Goal: Information Seeking & Learning: Check status

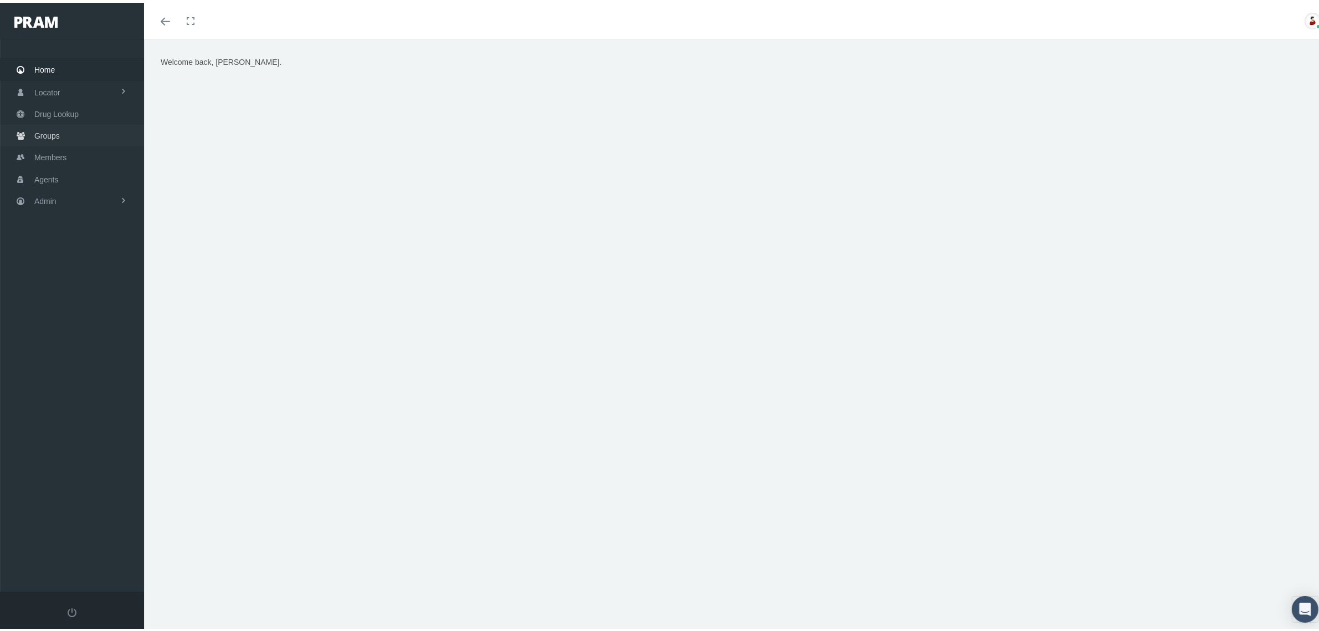
click at [42, 130] on span "Groups" at bounding box center [46, 132] width 25 height 21
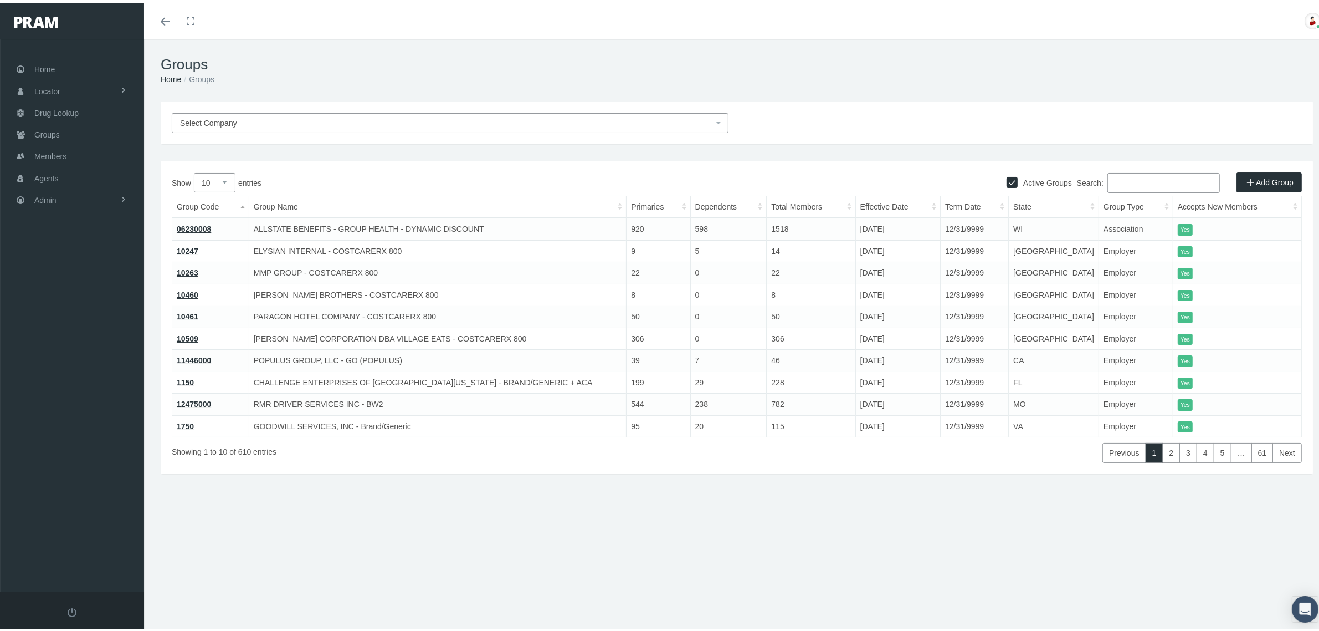
click at [1138, 182] on input "Search:" at bounding box center [1164, 180] width 112 height 20
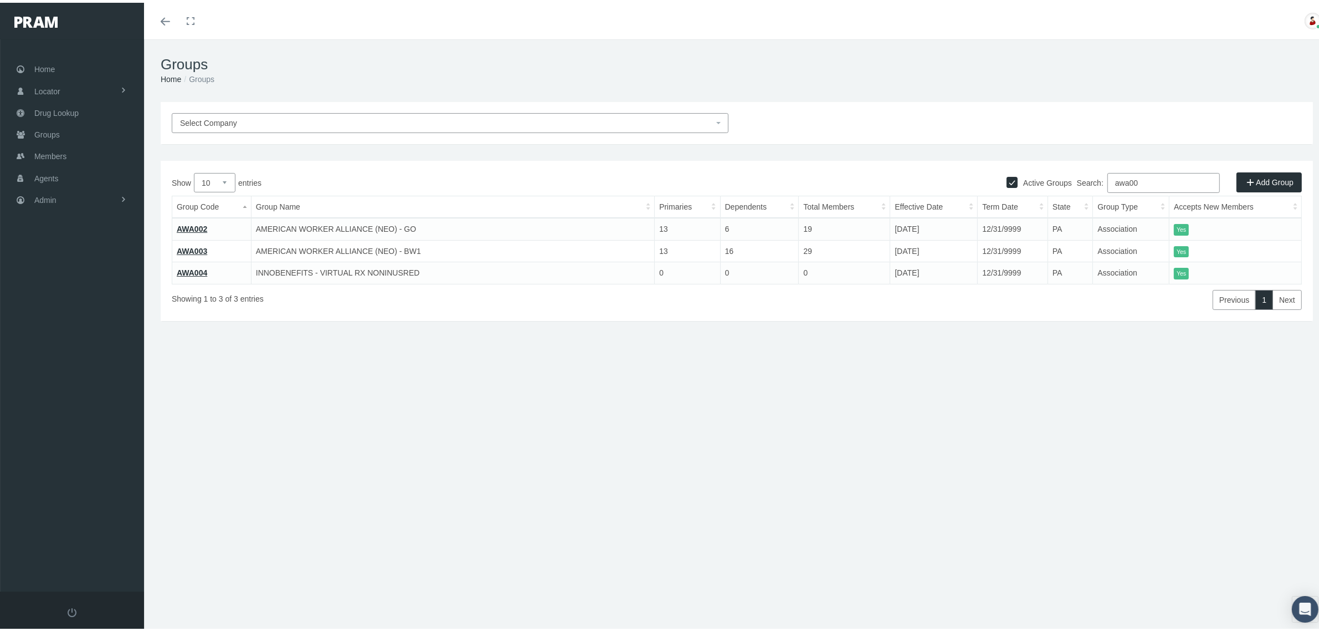
type input "awa00"
click at [205, 223] on link "AWA002" at bounding box center [192, 226] width 30 height 9
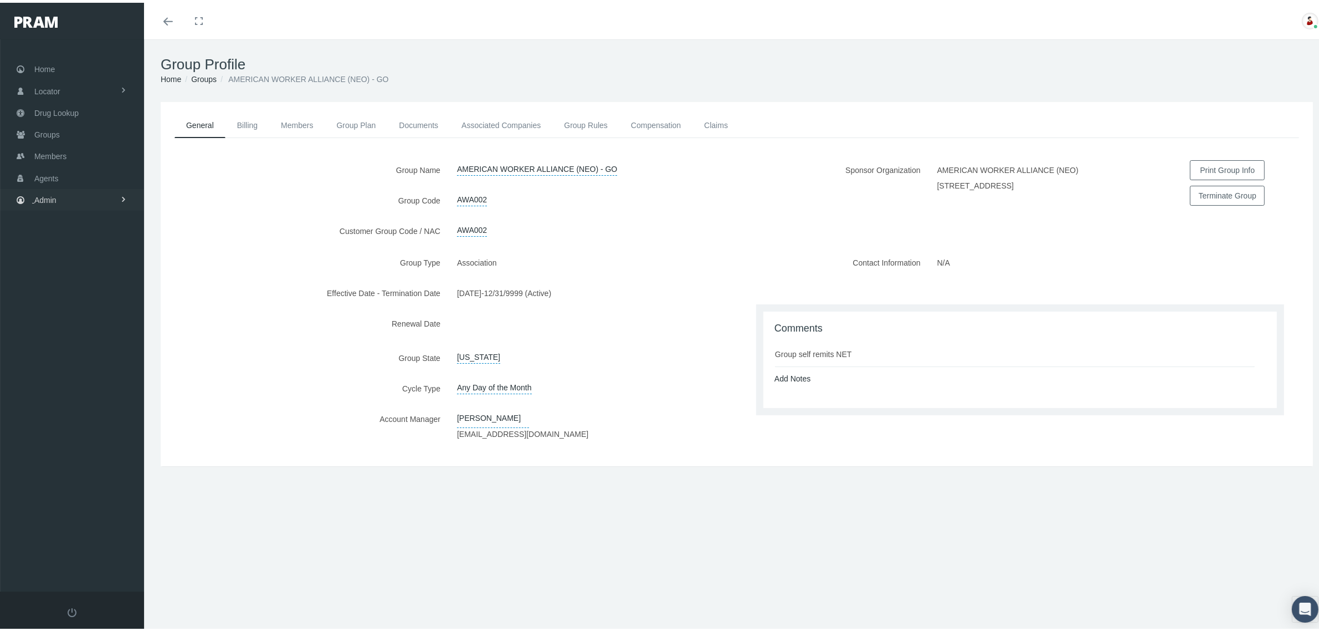
click at [54, 196] on span "Admin" at bounding box center [45, 197] width 22 height 21
click at [82, 259] on link "Claims" at bounding box center [72, 262] width 144 height 19
click at [86, 283] on span "PBM Invoices" at bounding box center [67, 284] width 48 height 19
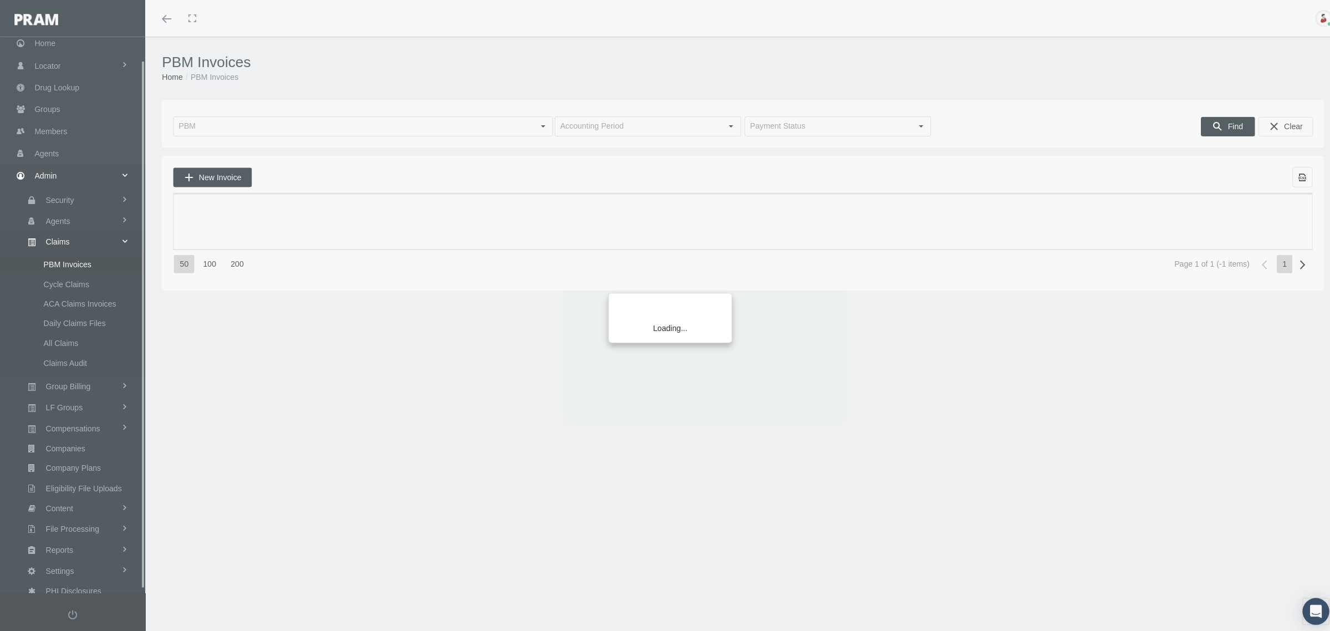
scroll to position [28, 0]
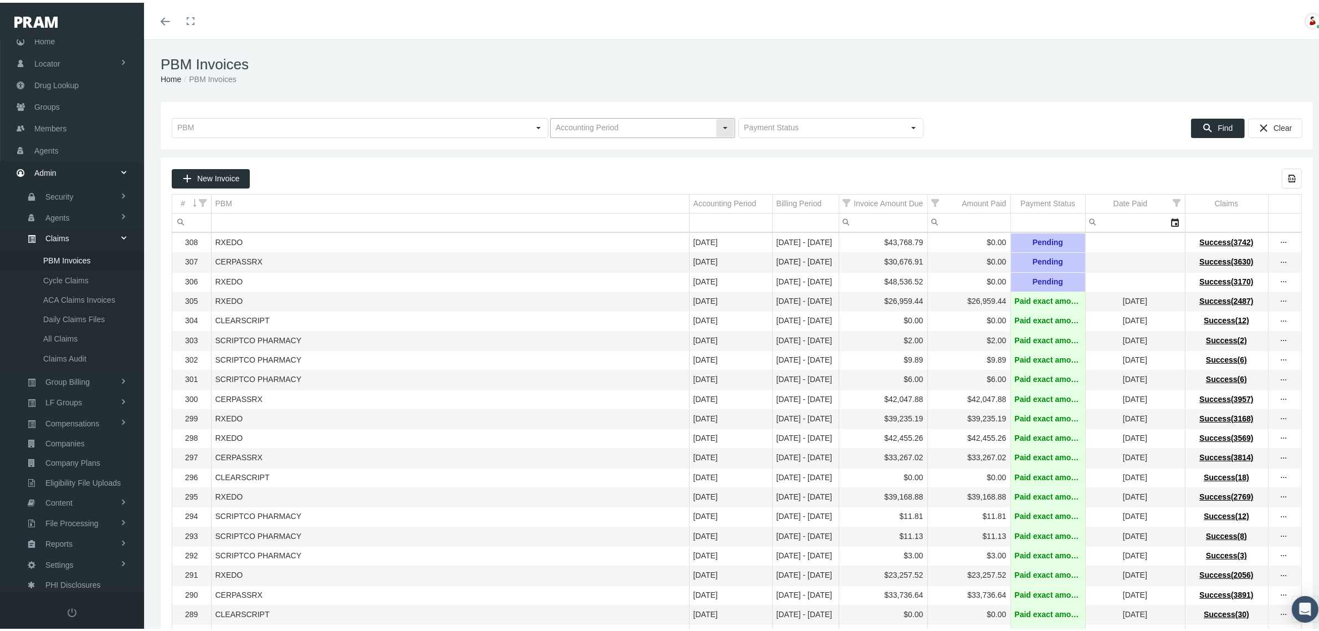
click at [718, 124] on div "Select" at bounding box center [726, 125] width 18 height 18
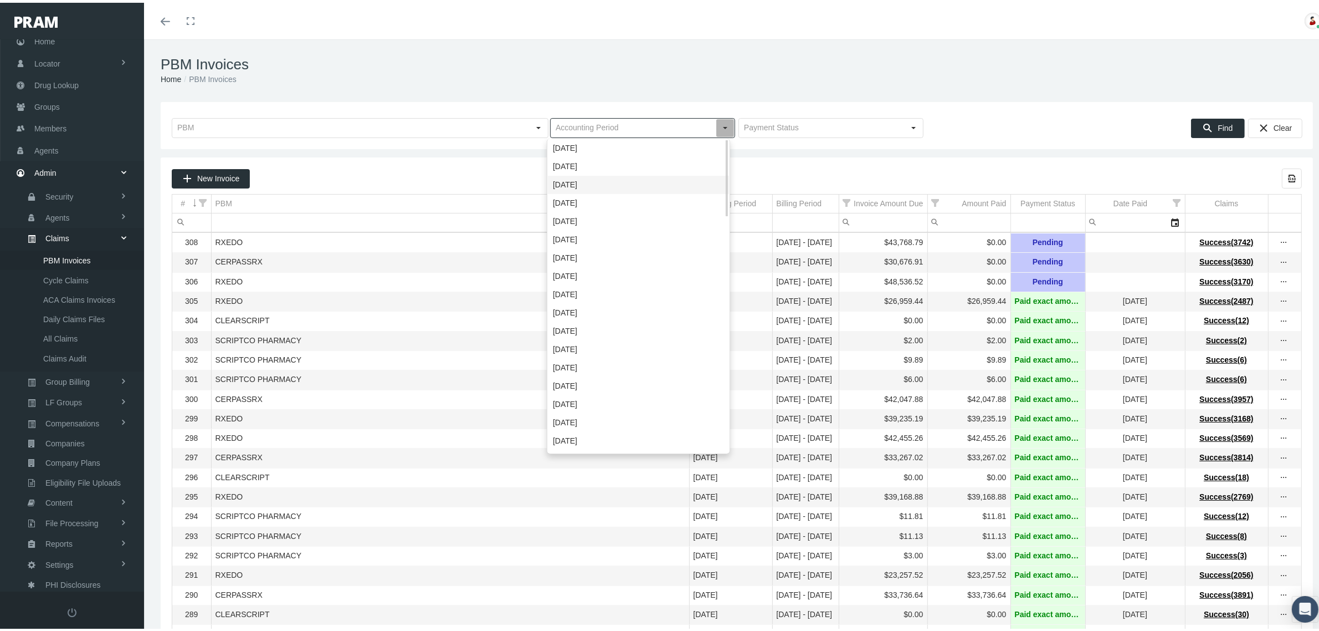
click at [564, 175] on div "July 2025" at bounding box center [638, 182] width 181 height 18
type input "[DATE]"
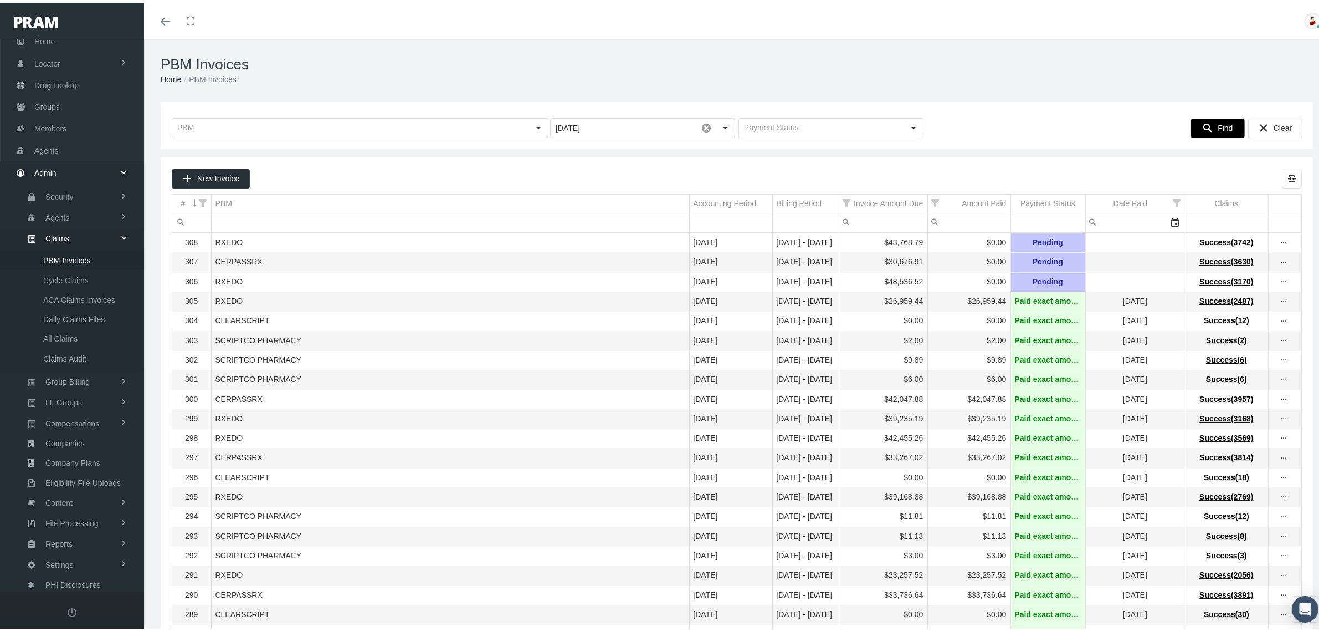
click at [1203, 125] on div "Find" at bounding box center [1218, 125] width 53 height 18
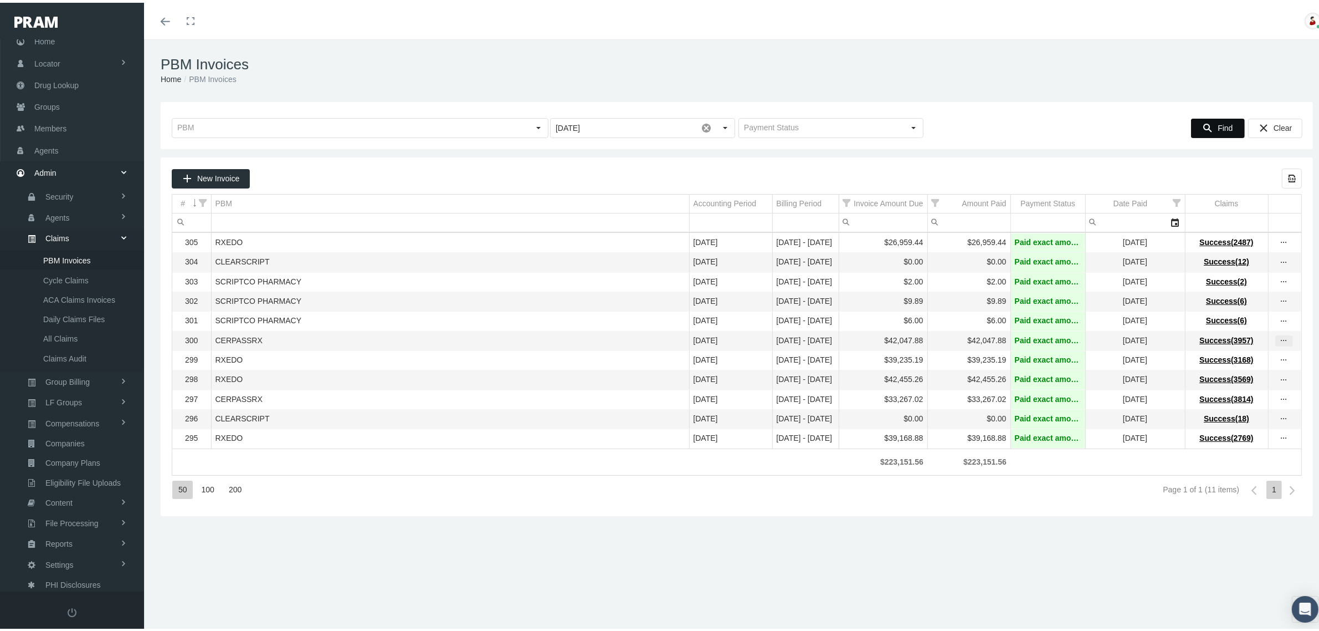
click at [1280, 343] on icon "more" at bounding box center [1285, 338] width 10 height 10
click at [1239, 355] on div "View Invoice" at bounding box center [1227, 362] width 109 height 23
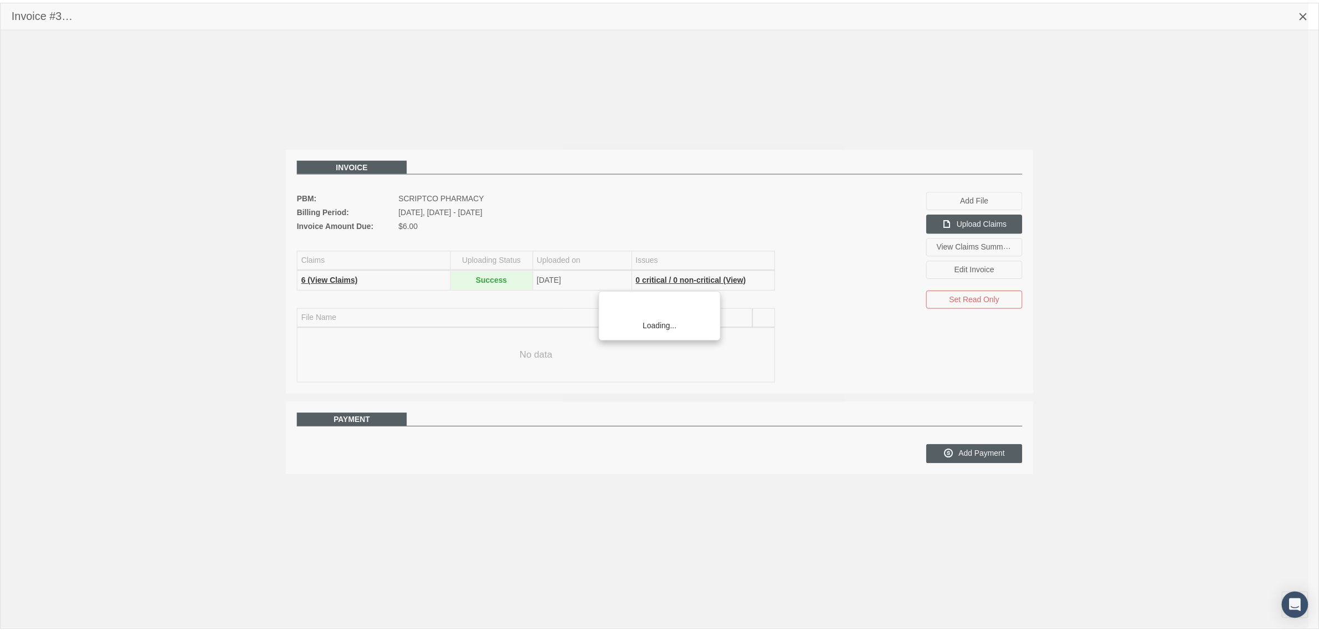
scroll to position [28, 0]
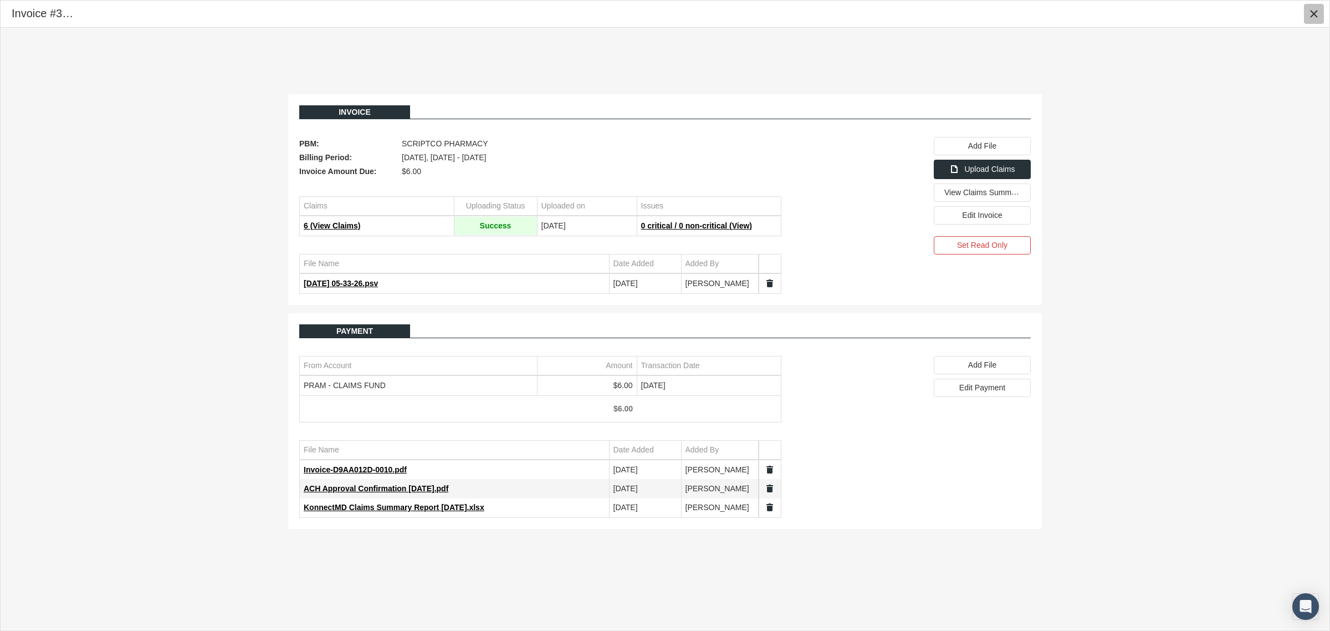
click at [1312, 16] on icon "Close" at bounding box center [1314, 14] width 10 height 10
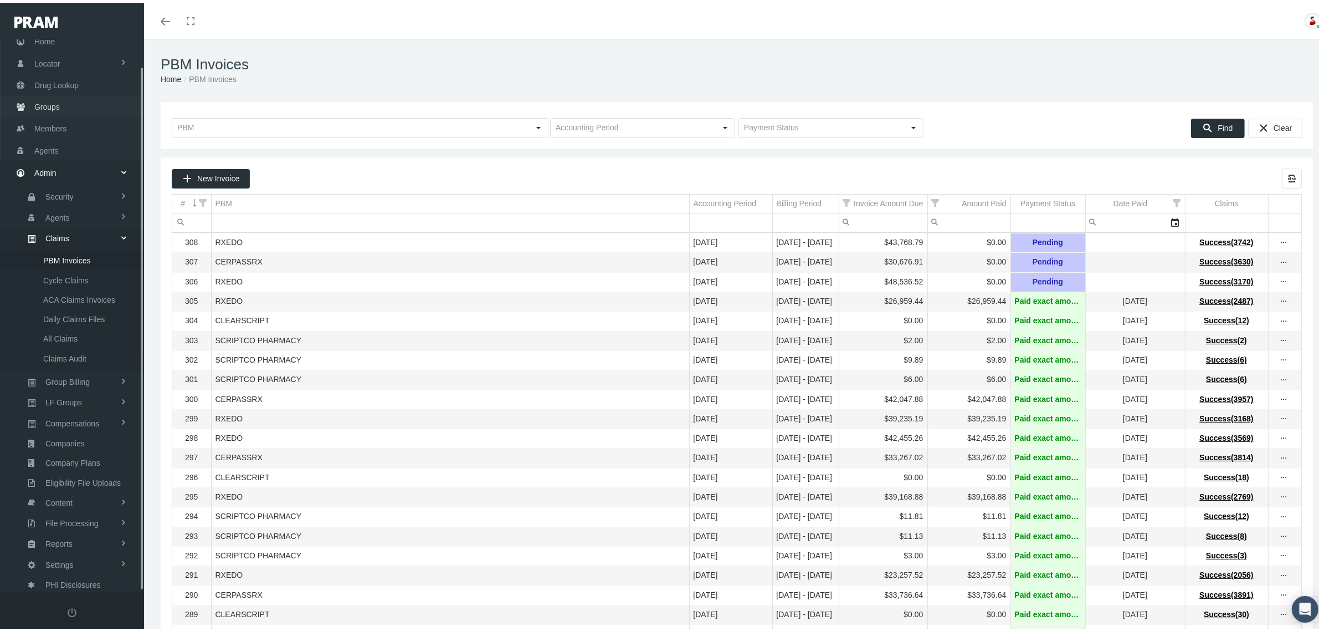
drag, startPoint x: 59, startPoint y: 108, endPoint x: 637, endPoint y: 165, distance: 581.3
click at [59, 108] on span "Groups" at bounding box center [46, 104] width 25 height 21
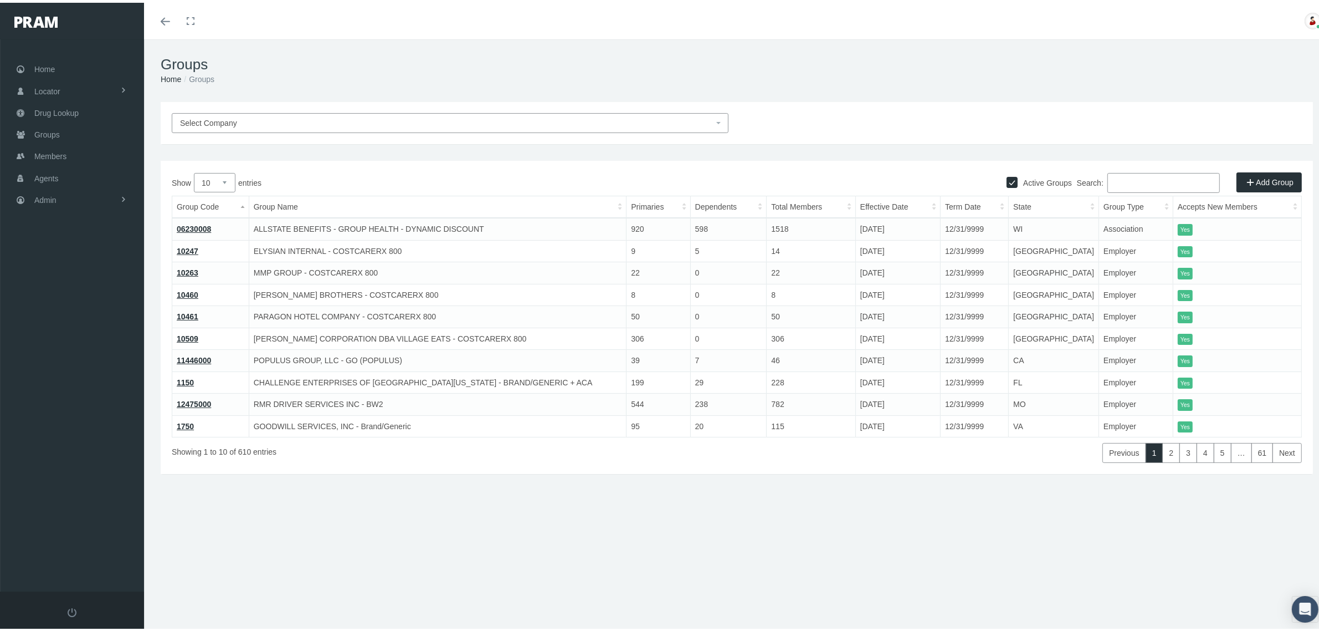
click at [1160, 187] on input "Search:" at bounding box center [1164, 180] width 112 height 20
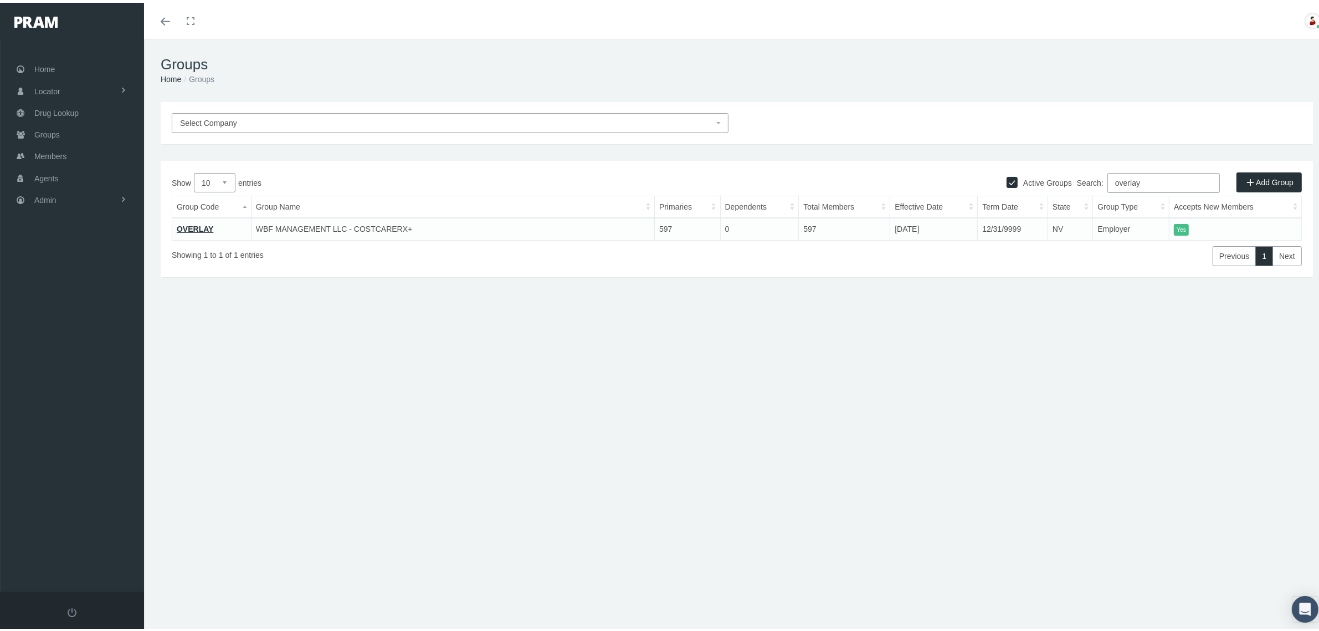
type input "overlay"
click at [204, 223] on link "OVERLAY" at bounding box center [195, 226] width 37 height 9
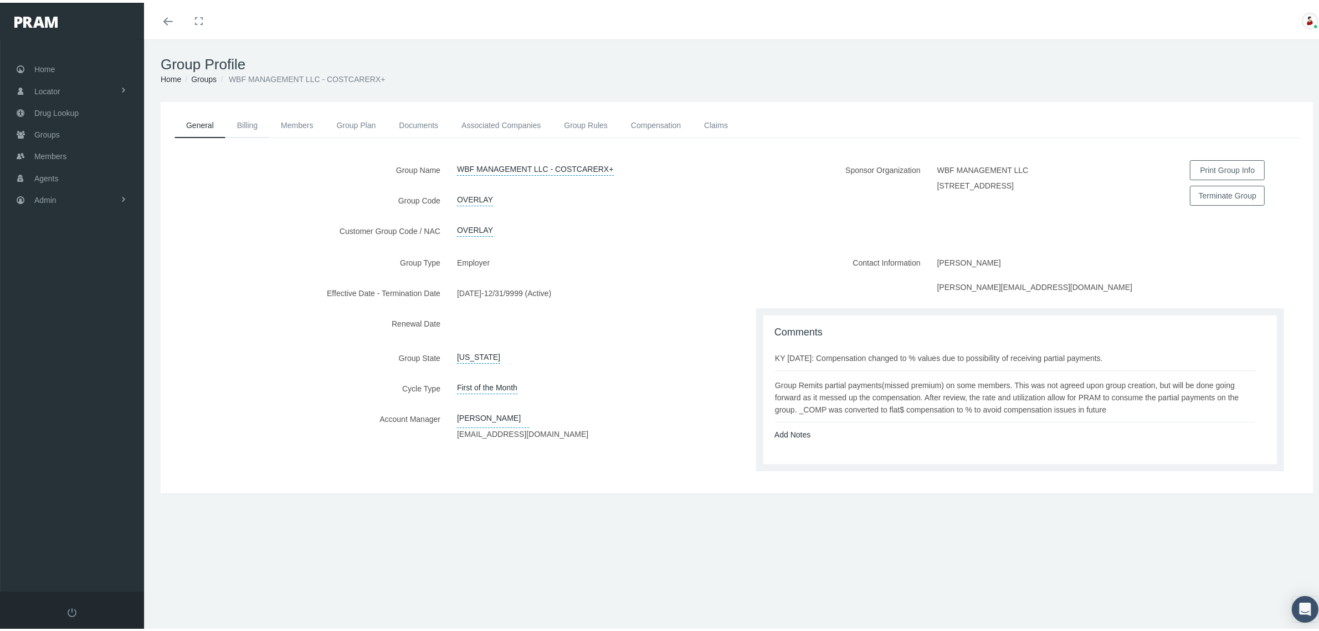
click at [250, 120] on link "Billing" at bounding box center [248, 122] width 44 height 24
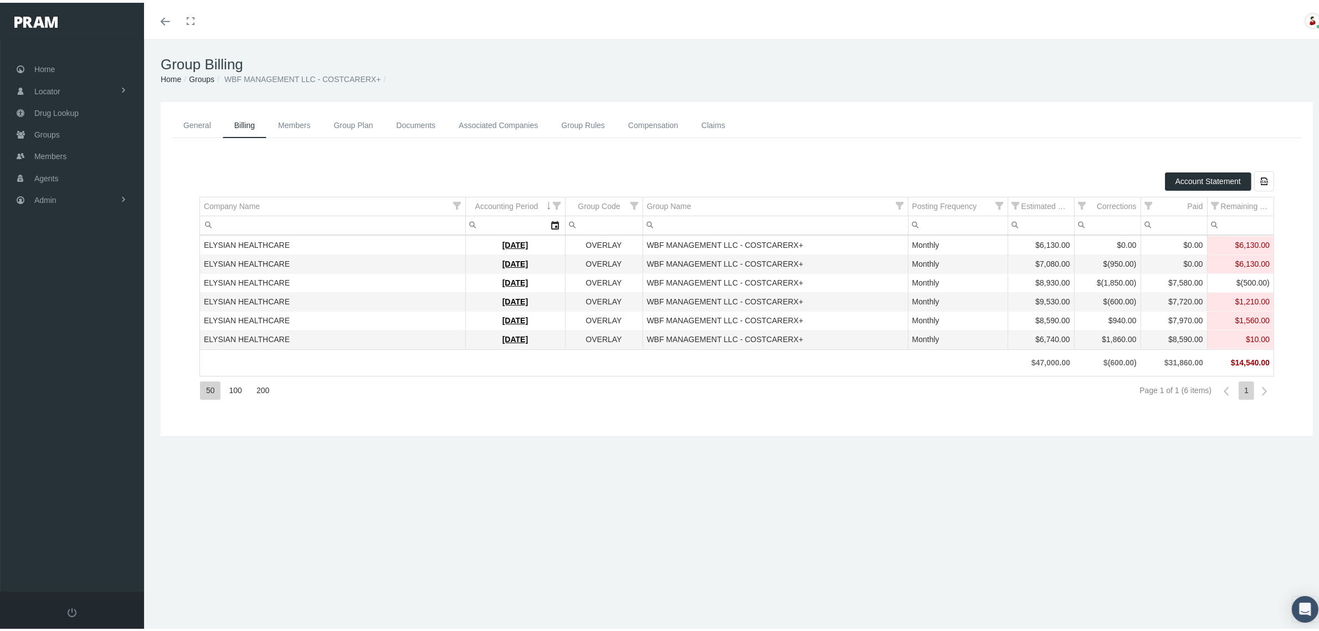
click at [207, 74] on link "Groups" at bounding box center [201, 76] width 25 height 9
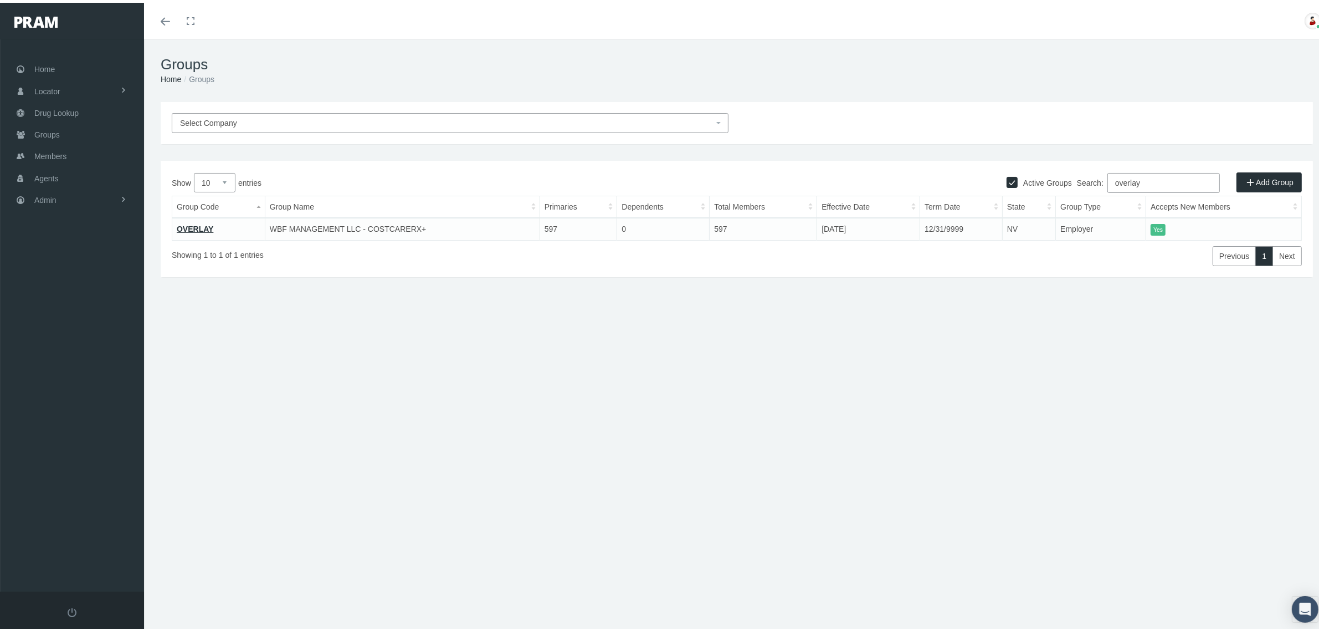
click at [1142, 178] on input "overlay" at bounding box center [1164, 180] width 112 height 20
type input "dollar"
click at [197, 223] on link "IB0181" at bounding box center [189, 226] width 25 height 9
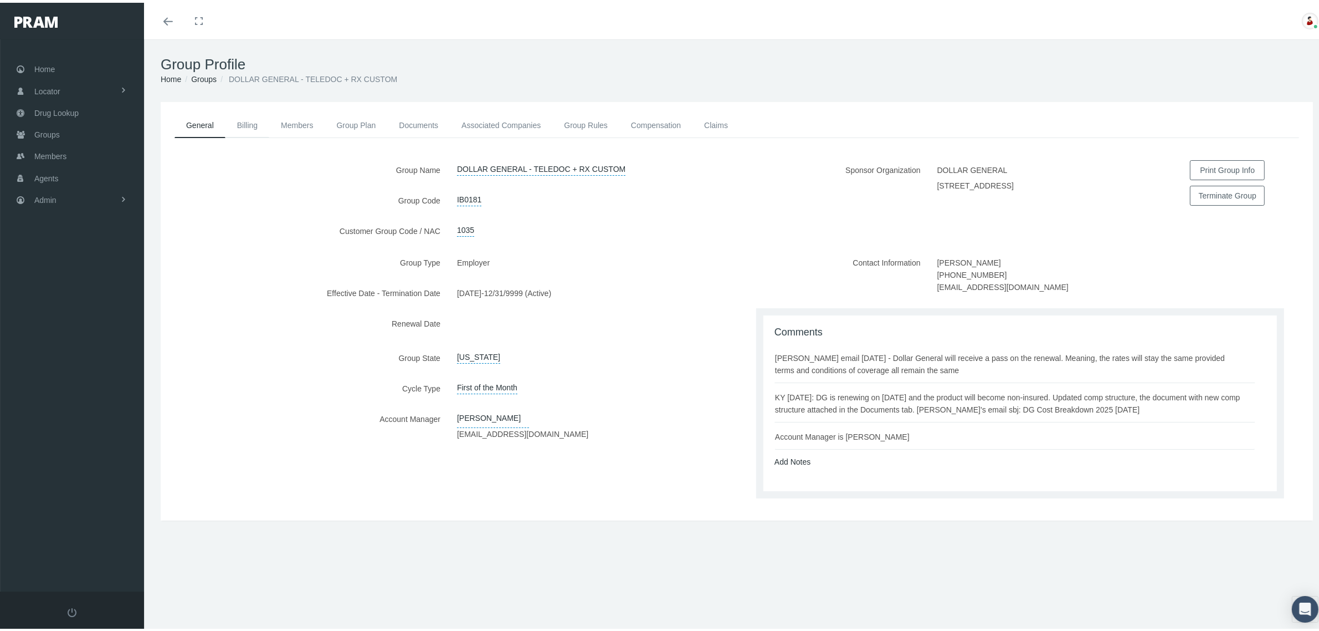
click at [253, 125] on link "Billing" at bounding box center [248, 122] width 44 height 24
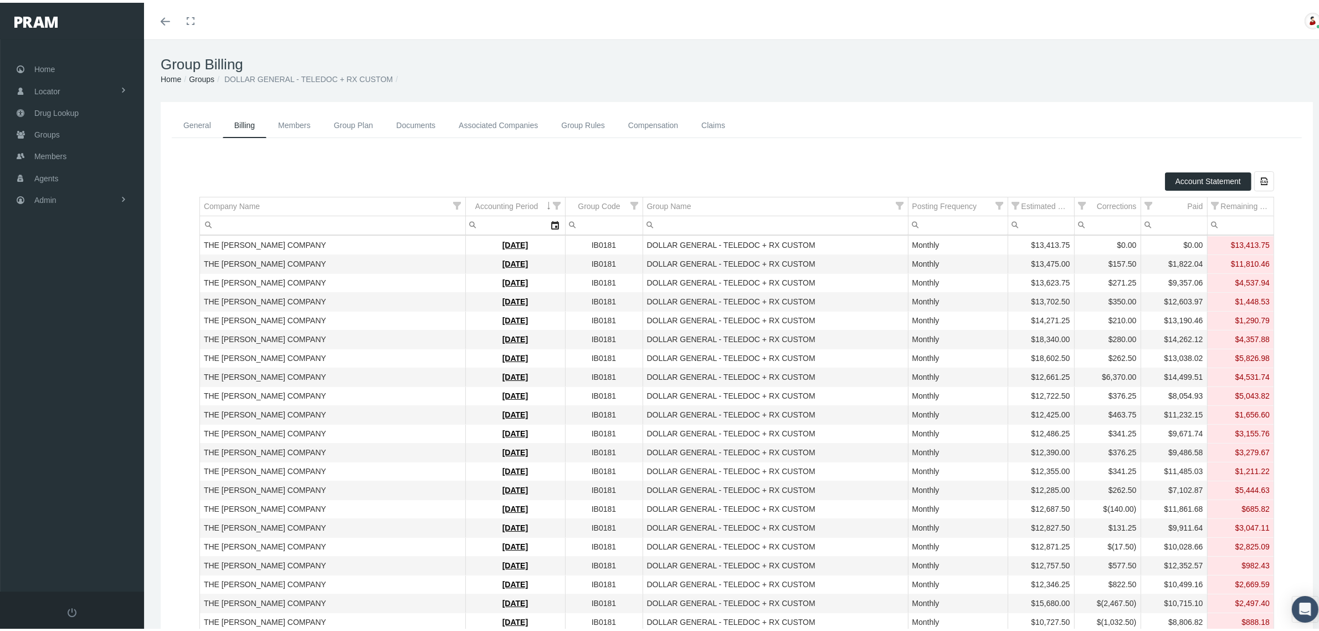
click at [1226, 266] on div "$11,810.46" at bounding box center [1241, 261] width 59 height 11
click at [90, 191] on link "Admin" at bounding box center [72, 197] width 144 height 22
click at [103, 401] on link "Content" at bounding box center [72, 403] width 144 height 19
click at [78, 460] on span "Exception Log" at bounding box center [67, 465] width 49 height 19
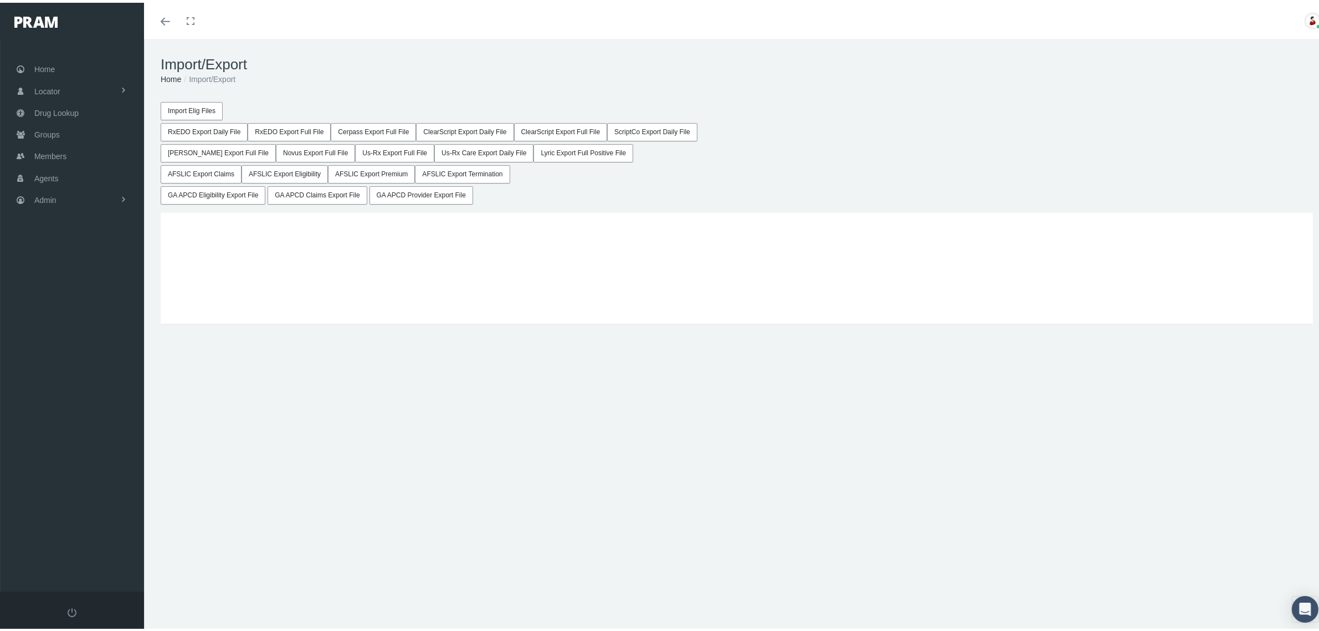
click at [220, 170] on button "AFSLIC Export Claims" at bounding box center [201, 171] width 81 height 18
click at [293, 173] on button "AFSLIC Export Eligibility" at bounding box center [285, 171] width 86 height 18
click at [369, 173] on button "AFSLIC Export Premium" at bounding box center [371, 171] width 87 height 18
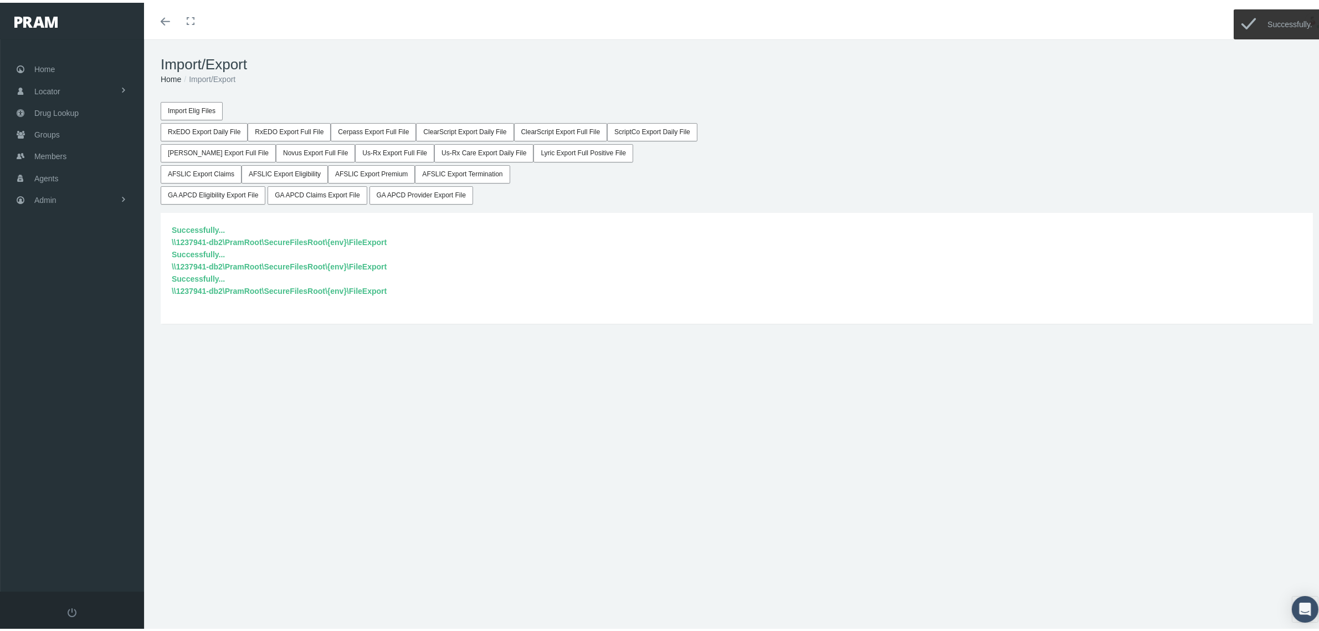
click at [463, 169] on button "AFSLIC Export Termination" at bounding box center [462, 171] width 95 height 18
click at [224, 173] on button "AFSLIC Export Claims" at bounding box center [201, 171] width 81 height 18
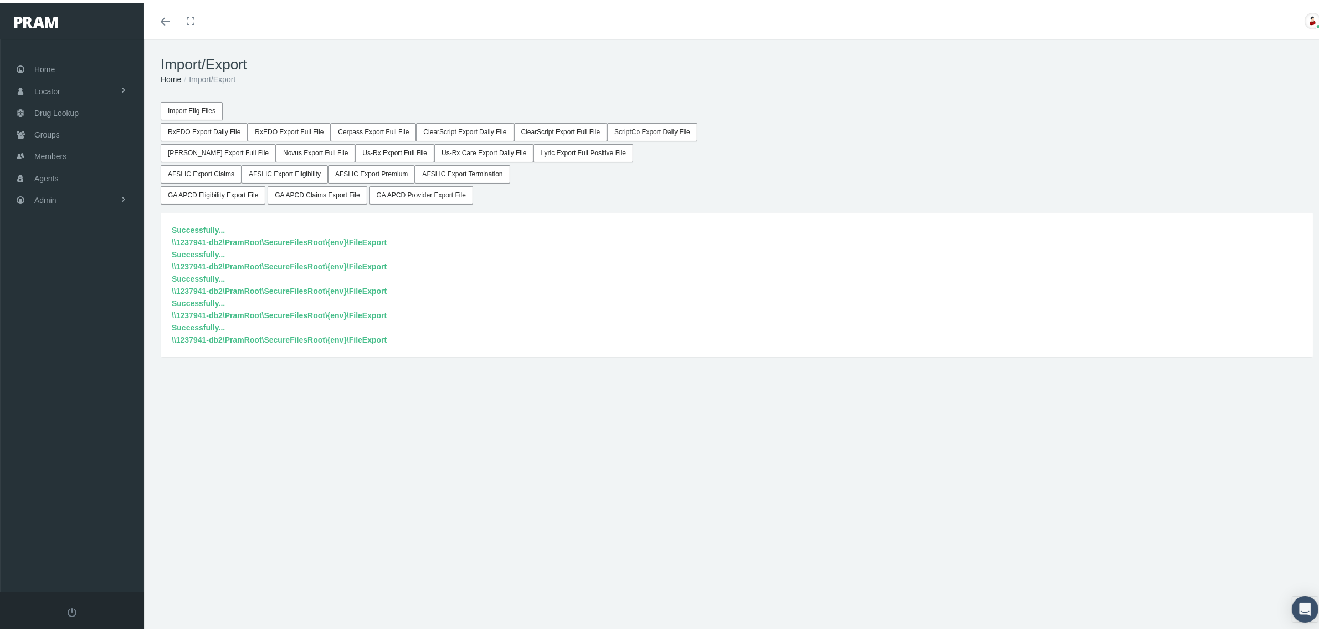
click at [213, 171] on button "AFSLIC Export Claims" at bounding box center [201, 171] width 81 height 18
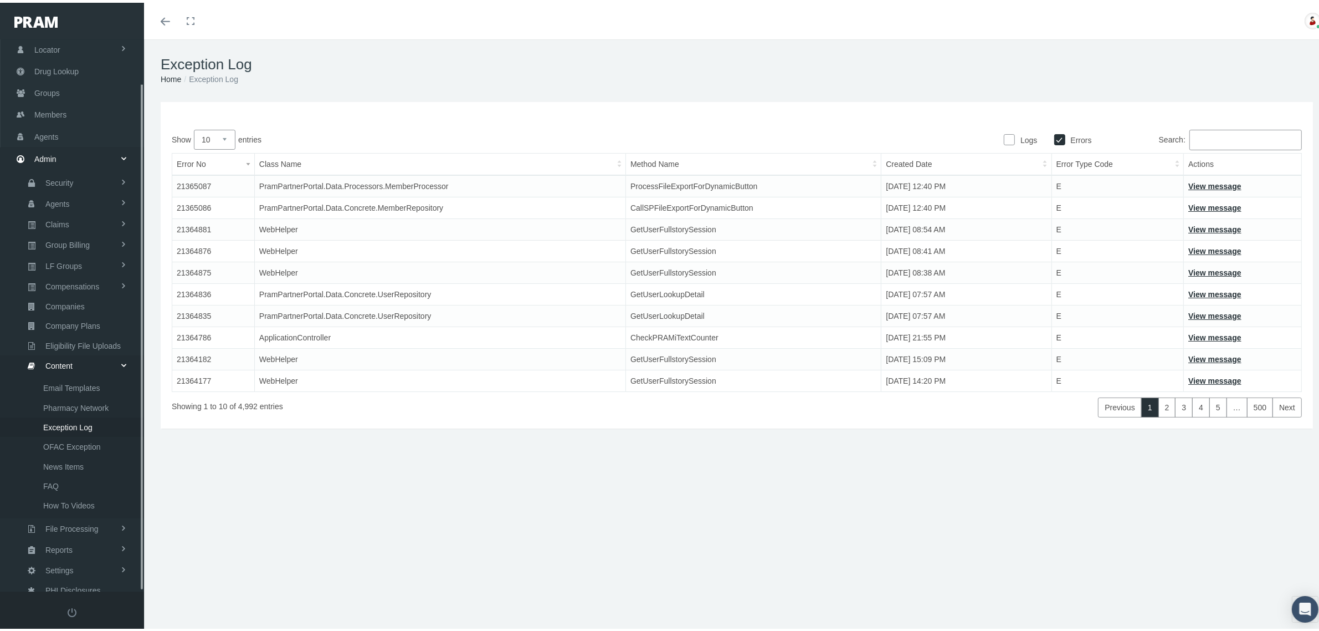
scroll to position [47, 0]
click at [1194, 179] on link "View message" at bounding box center [1215, 183] width 53 height 9
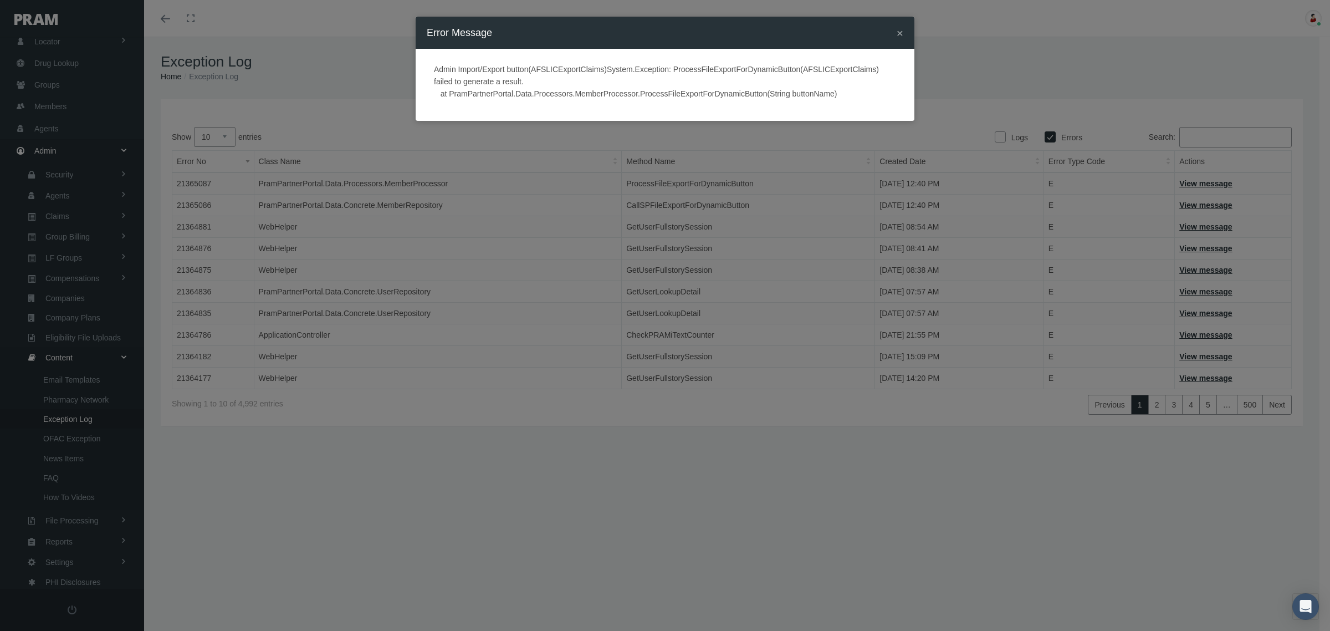
click at [902, 34] on span "×" at bounding box center [900, 33] width 7 height 13
